Goal: Information Seeking & Learning: Learn about a topic

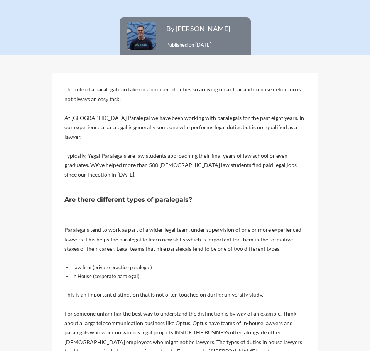
scroll to position [81, 0]
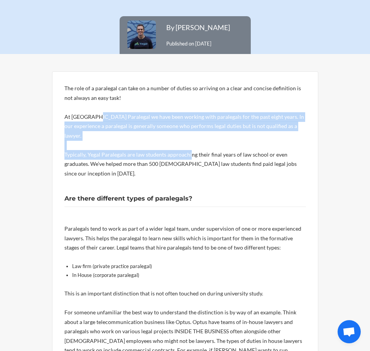
drag, startPoint x: 92, startPoint y: 125, endPoint x: 189, endPoint y: 153, distance: 101.6
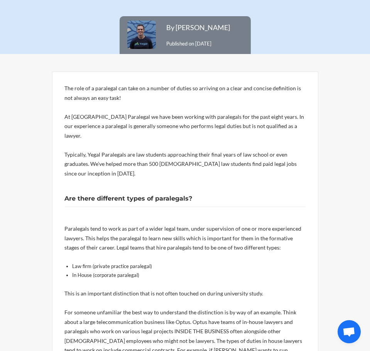
click at [209, 178] on p at bounding box center [184, 183] width 241 height 10
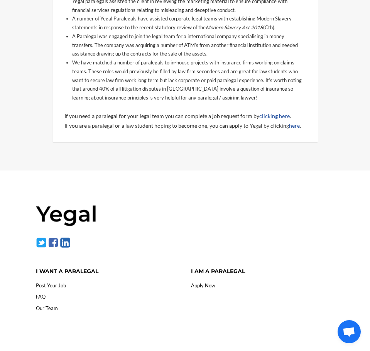
scroll to position [1021, 0]
click at [50, 305] on link "Our Team" at bounding box center [47, 308] width 22 height 6
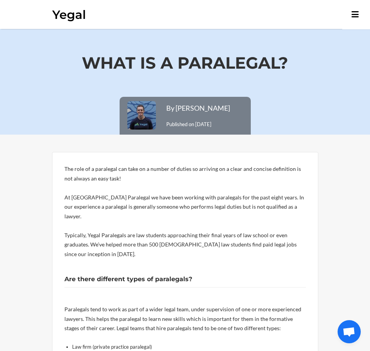
click at [296, 221] on p at bounding box center [184, 226] width 241 height 10
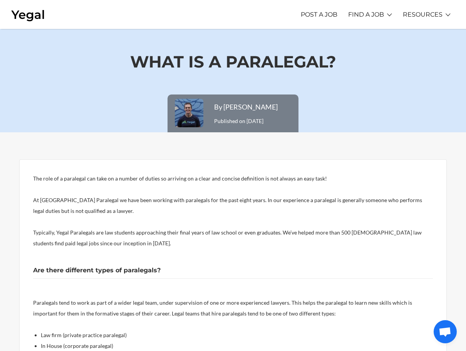
click at [130, 216] on p "At [GEOGRAPHIC_DATA] Paralegal we have been working with paralegals for the pas…" at bounding box center [233, 206] width 400 height 22
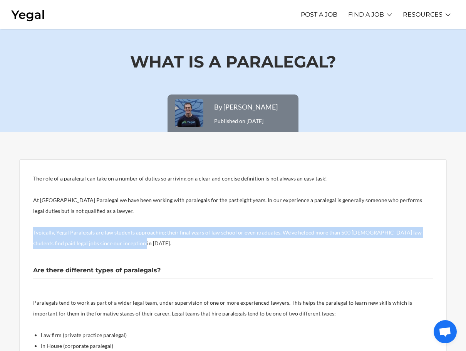
drag, startPoint x: 131, startPoint y: 266, endPoint x: 32, endPoint y: 251, distance: 100.6
copy p "Typically, Yegal Paralegals are law students approaching their final years of l…"
click at [121, 249] on p "Typically, Yegal Paralegals are law students approaching their final years of l…" at bounding box center [233, 238] width 400 height 22
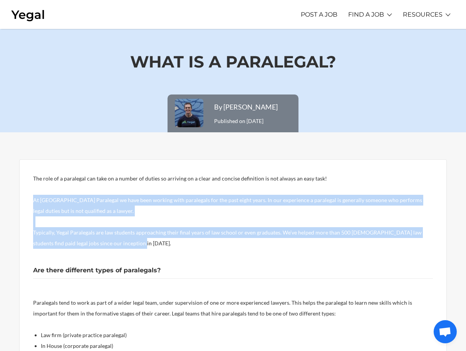
drag, startPoint x: 128, startPoint y: 264, endPoint x: 27, endPoint y: 223, distance: 109.3
copy div "At [GEOGRAPHIC_DATA] Paralegal we have been working with paralegals for the pas…"
